Goal: Information Seeking & Learning: Learn about a topic

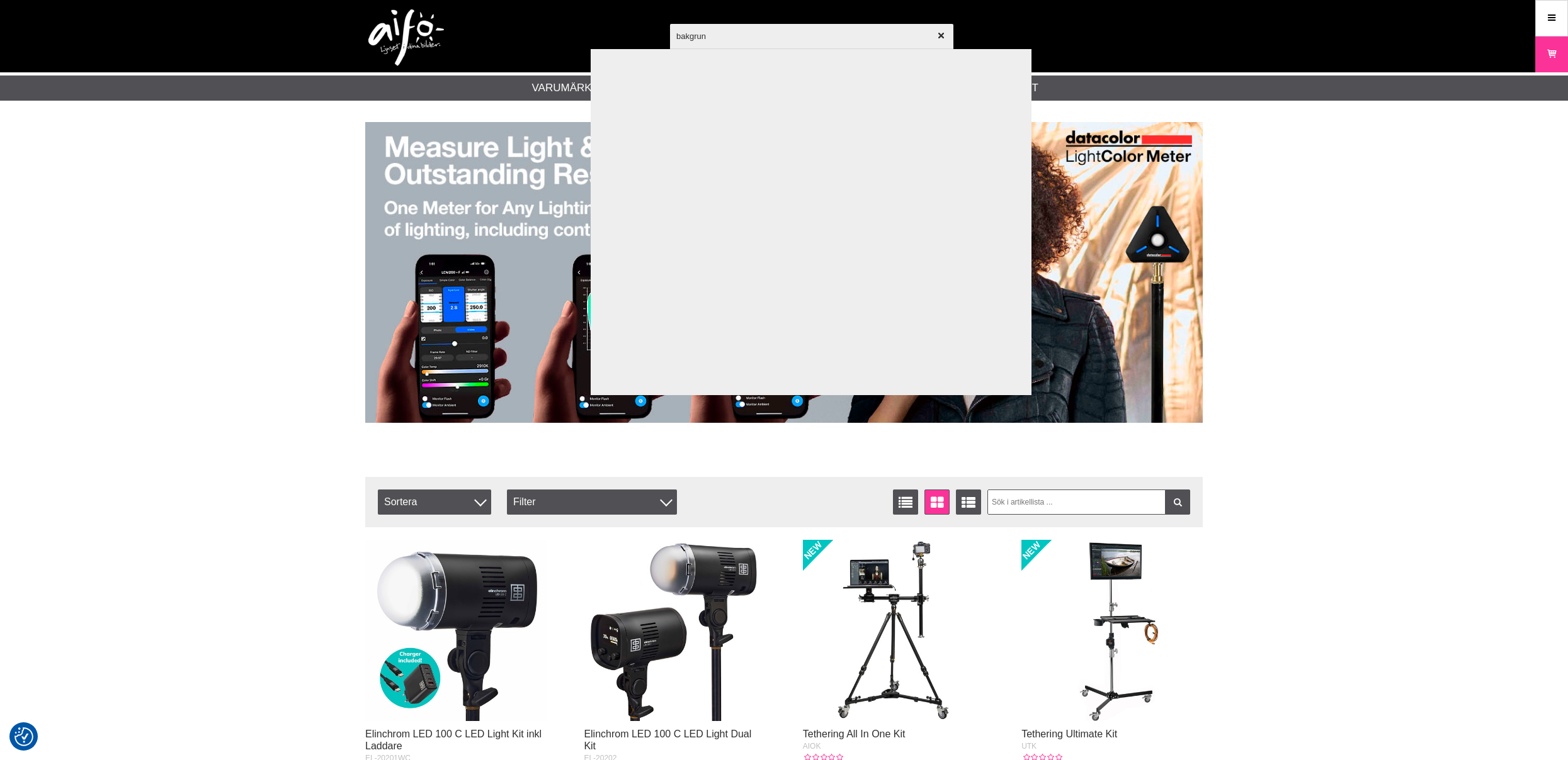
type input "bakgrund"
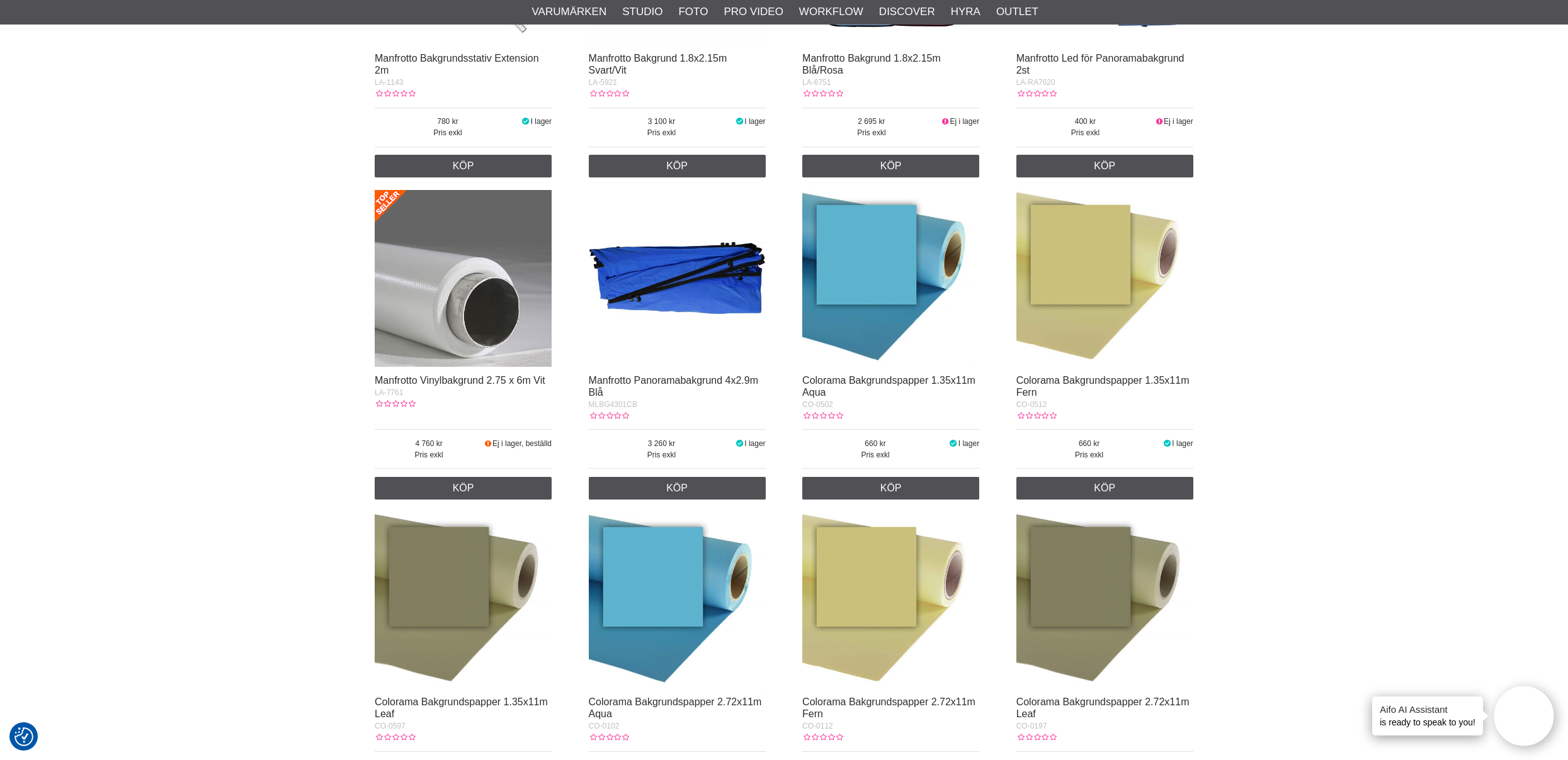
scroll to position [2064, 0]
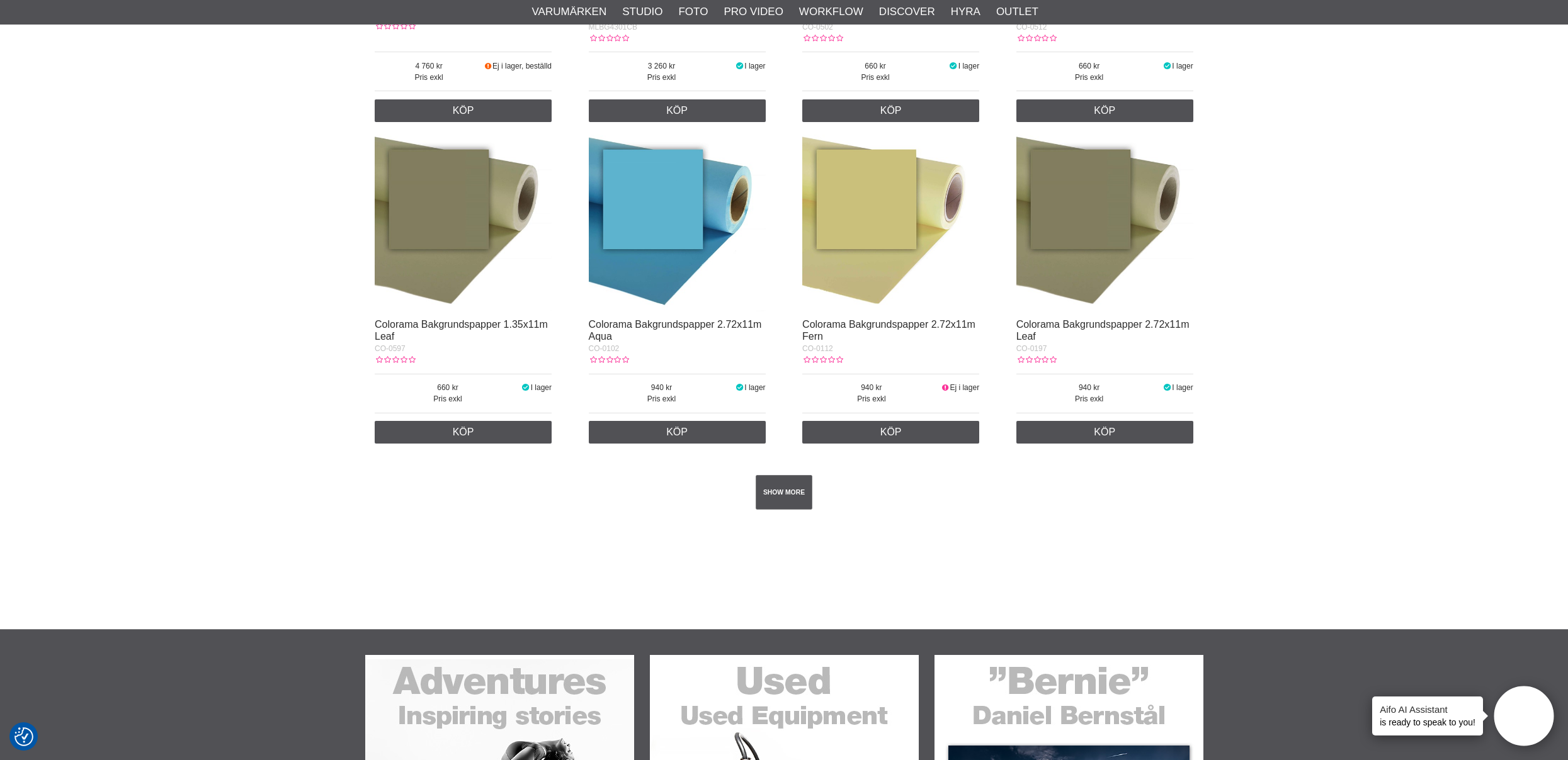
click at [781, 505] on div "SHOW MORE" at bounding box center [784, 492] width 818 height 85
click at [778, 510] on link "SHOW MORE" at bounding box center [784, 492] width 57 height 35
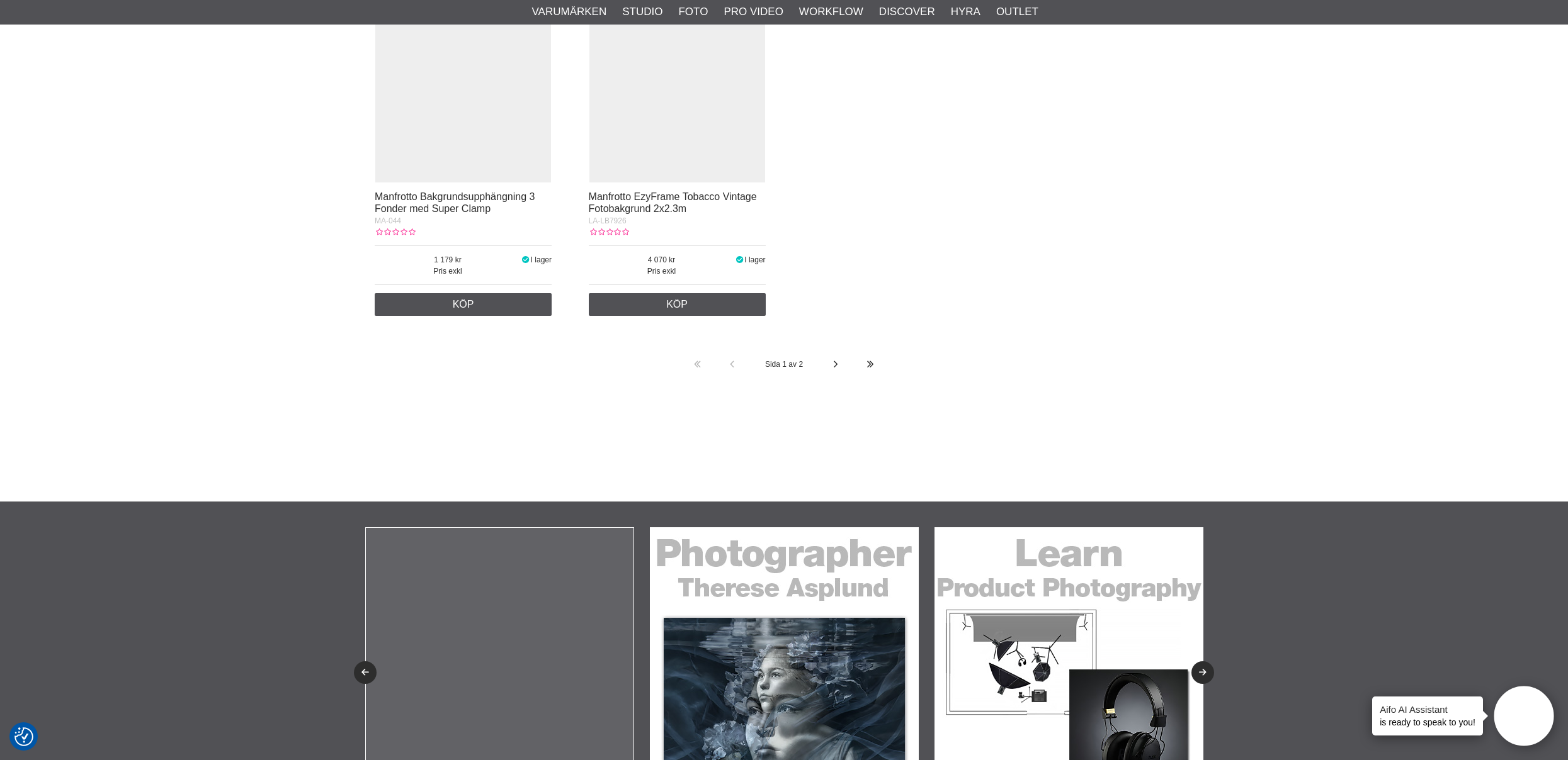
scroll to position [20328, 0]
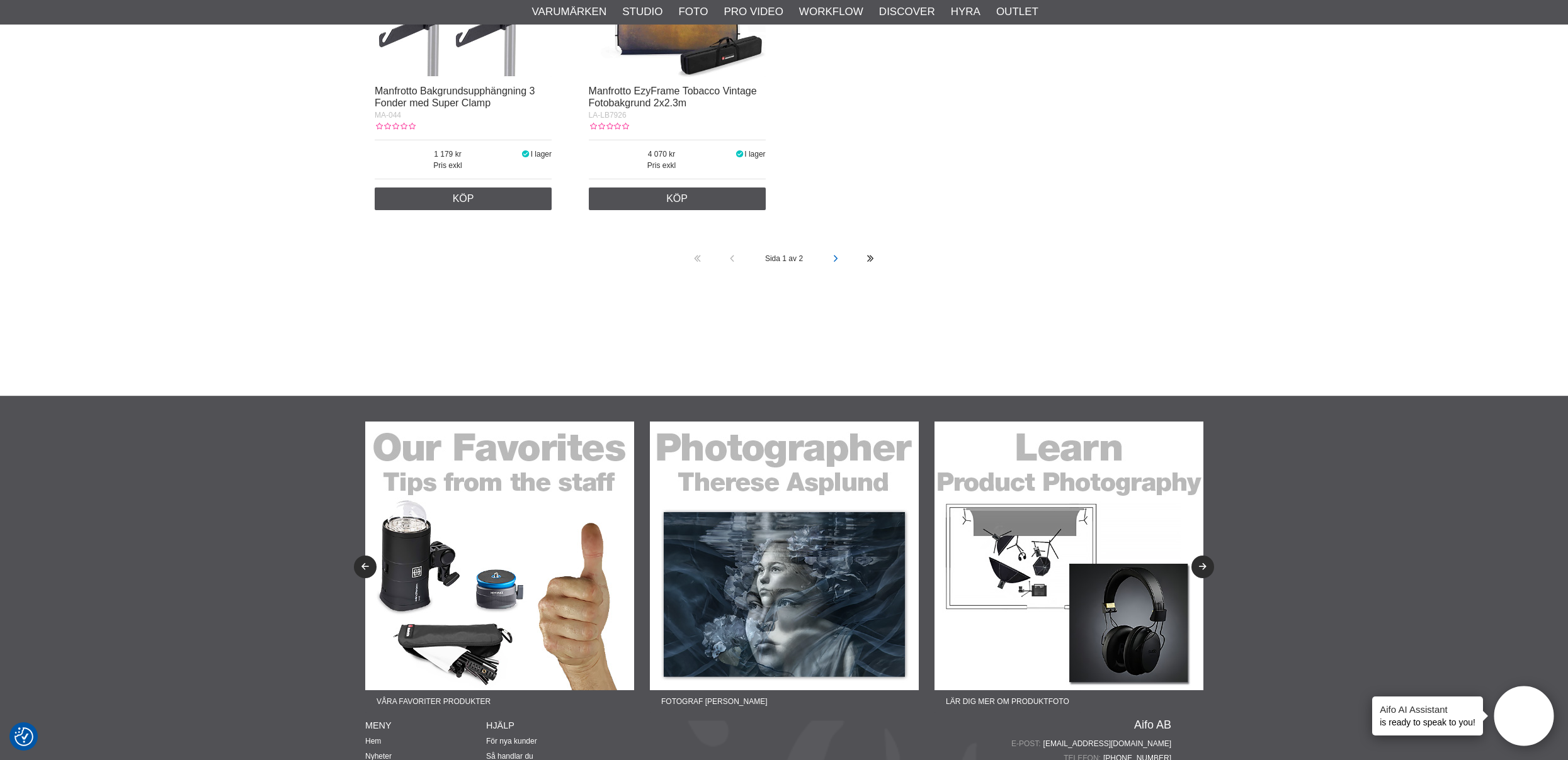
click at [838, 276] on icon at bounding box center [836, 259] width 9 height 35
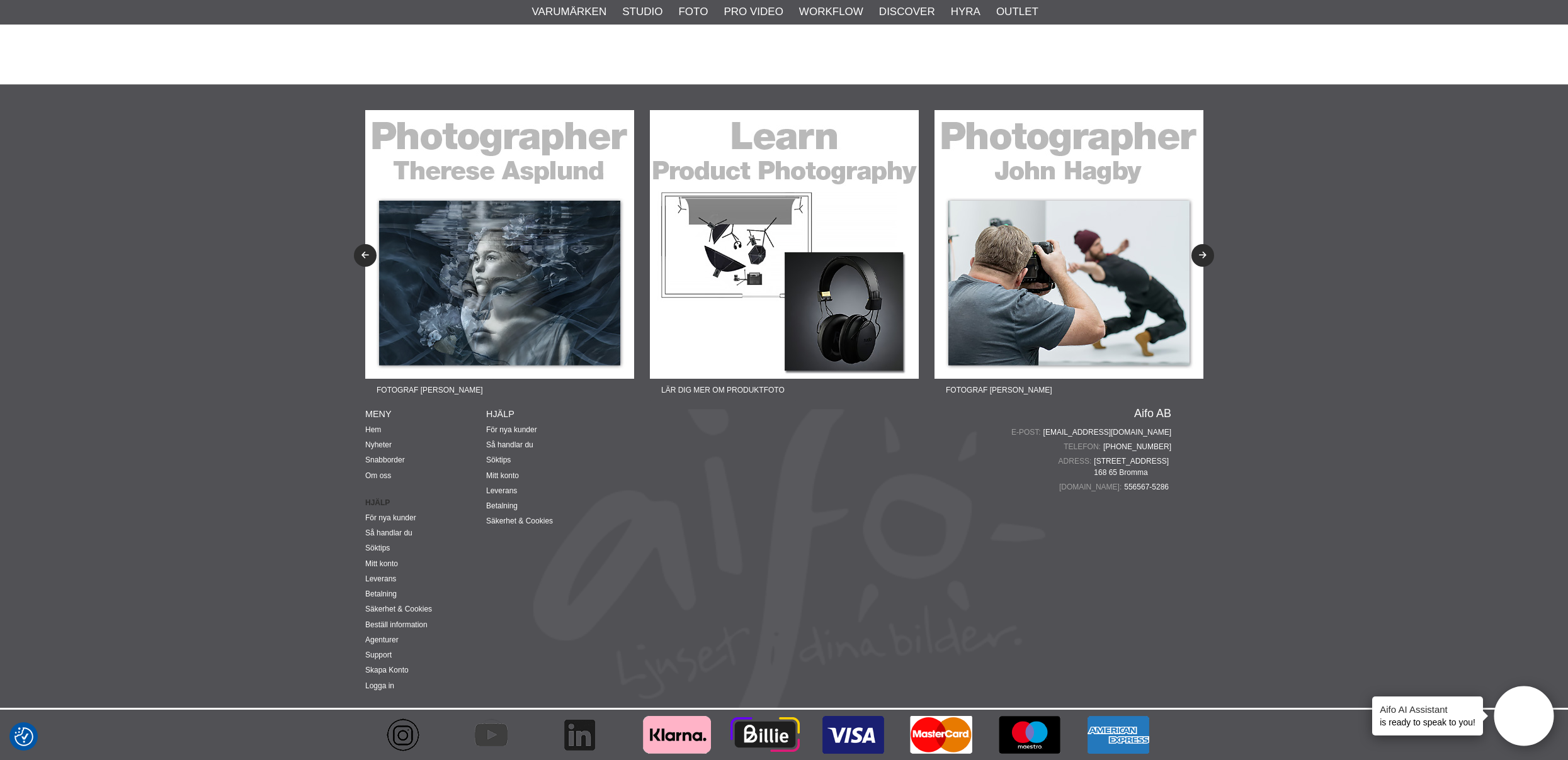
scroll to position [16084, 0]
drag, startPoint x: 1403, startPoint y: 135, endPoint x: 1435, endPoint y: 40, distance: 100.2
click at [1403, 134] on footer "Fotograf [PERSON_NAME] Lär dig mer om produktfoto Fotograf [PERSON_NAME] Lär di…" at bounding box center [784, 422] width 1568 height 676
